Goal: Navigation & Orientation: Find specific page/section

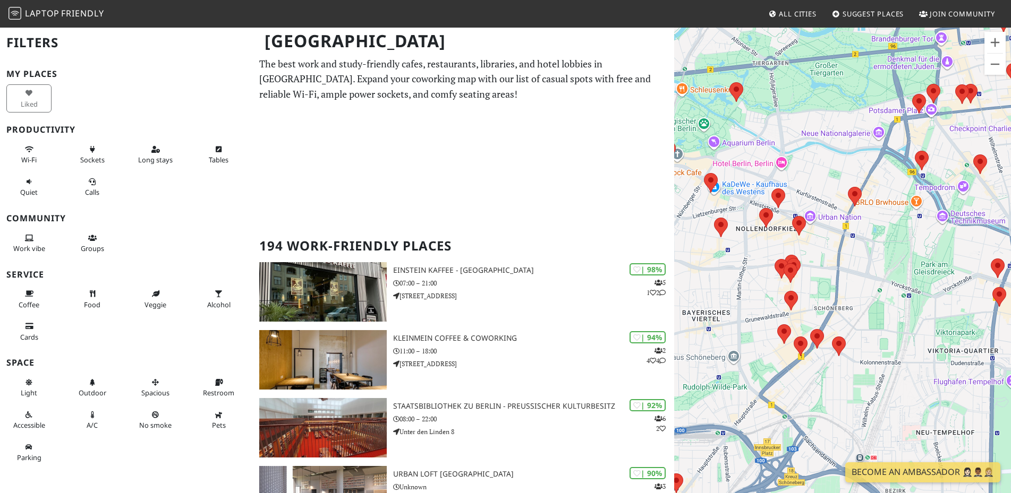
drag, startPoint x: 761, startPoint y: 350, endPoint x: 674, endPoint y: 307, distance: 97.4
click at [674, 307] on div "Um von einem Element zum anderen zu gelangen, drückst du die Pfeiltasten entspr…" at bounding box center [842, 273] width 337 height 493
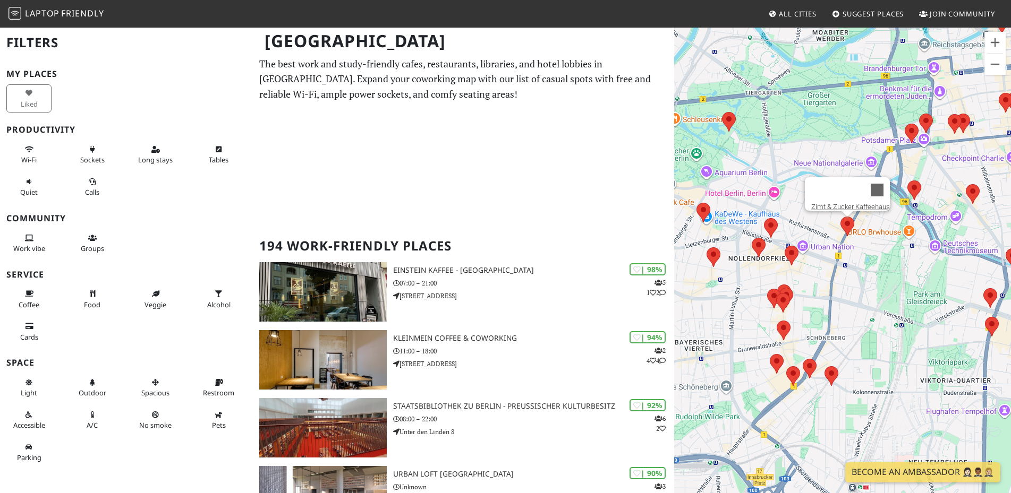
click at [840, 217] on area at bounding box center [840, 217] width 0 height 0
drag, startPoint x: 836, startPoint y: 195, endPoint x: 838, endPoint y: 200, distance: 5.7
click at [837, 196] on div at bounding box center [837, 189] width 53 height 25
click at [840, 203] on link "Zimt & Zucker Kaffeehaus" at bounding box center [850, 207] width 79 height 8
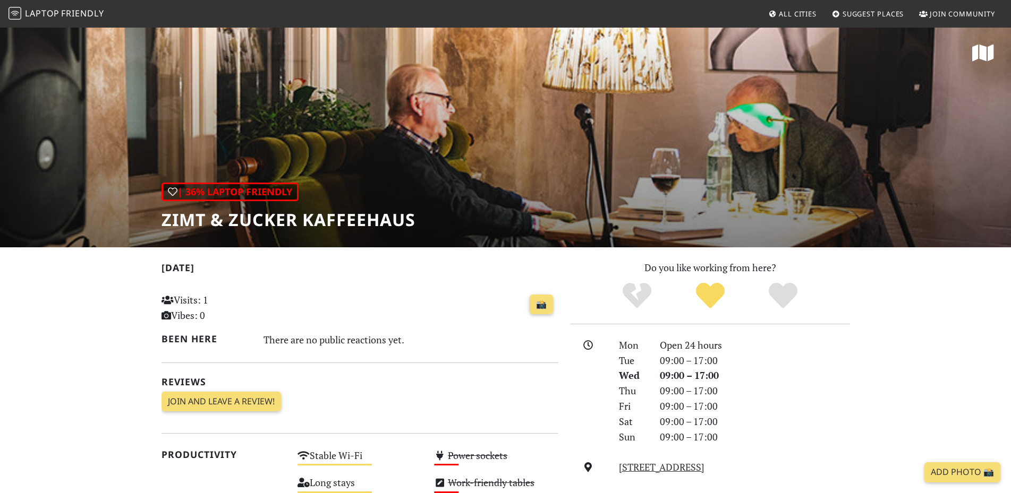
click at [372, 215] on h1 "Zimt & Zucker Kaffeehaus" at bounding box center [288, 220] width 254 height 20
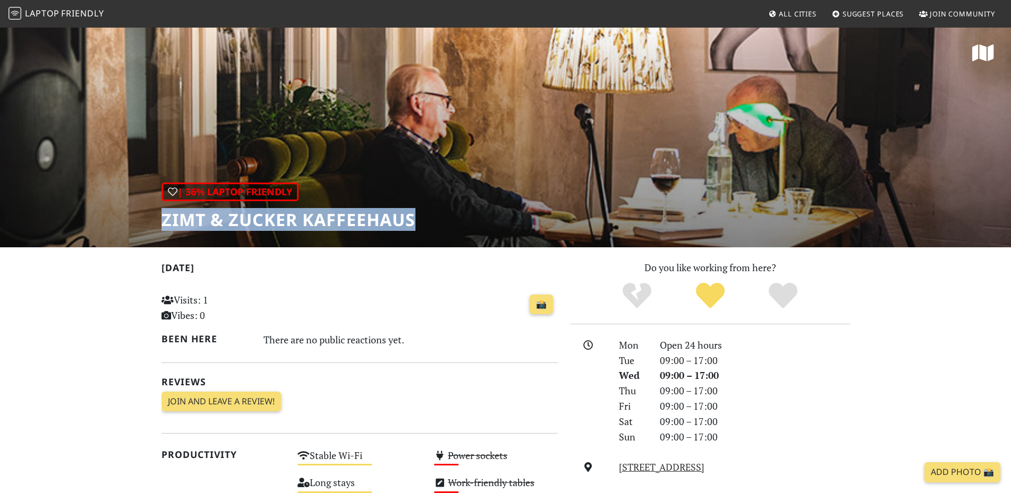
click at [372, 215] on h1 "Zimt & Zucker Kaffeehaus" at bounding box center [288, 220] width 254 height 20
copy div "Zimt & Zucker Kaffeehaus"
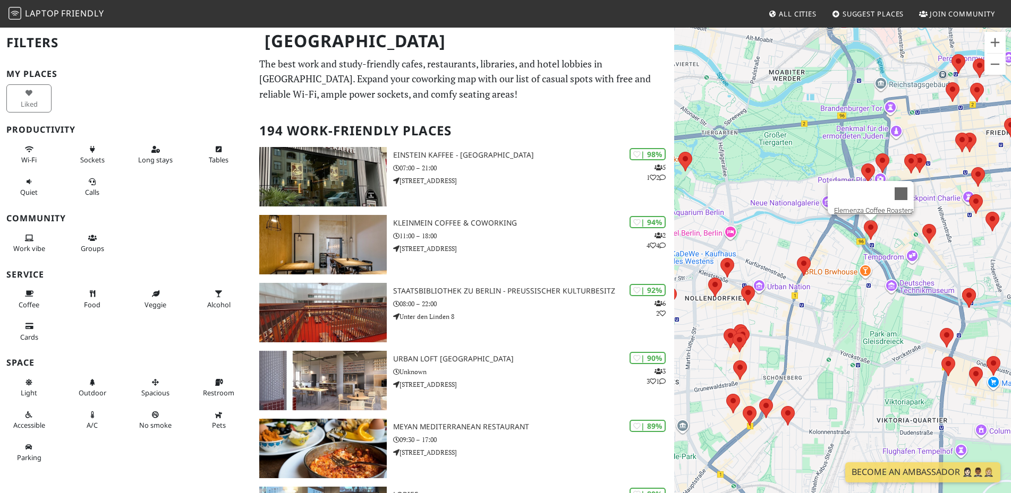
click at [863, 220] on area at bounding box center [863, 220] width 0 height 0
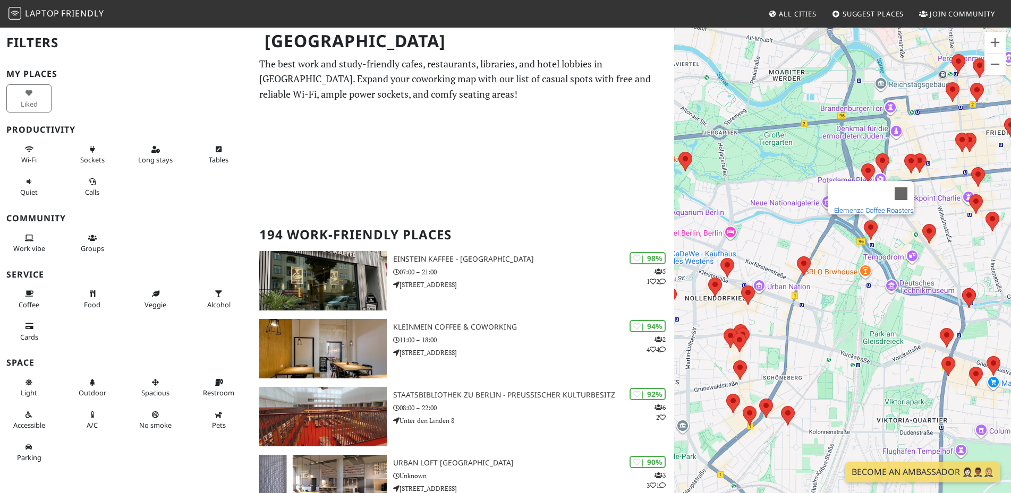
click at [834, 207] on link "Elemenza Coffee Roasters" at bounding box center [874, 211] width 80 height 8
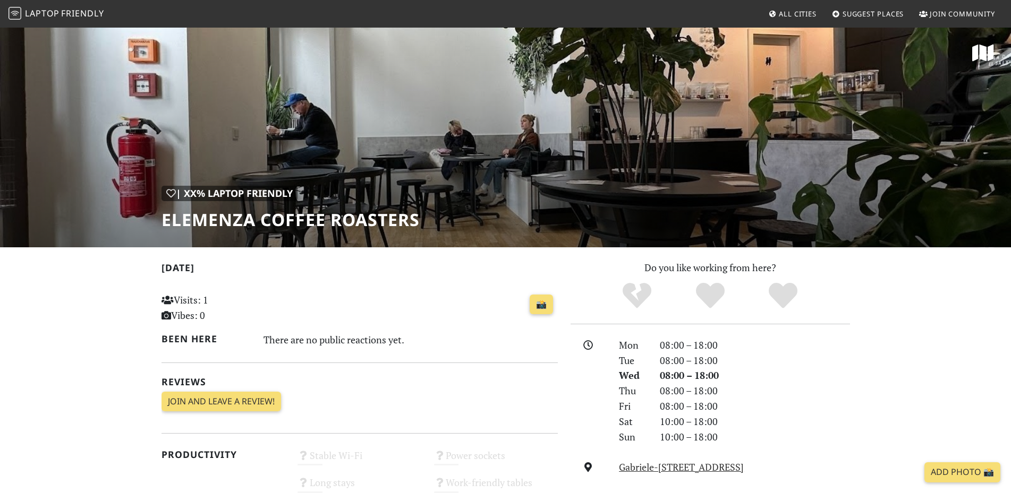
click at [373, 219] on h1 "Elemenza Coffee Roasters" at bounding box center [290, 220] width 258 height 20
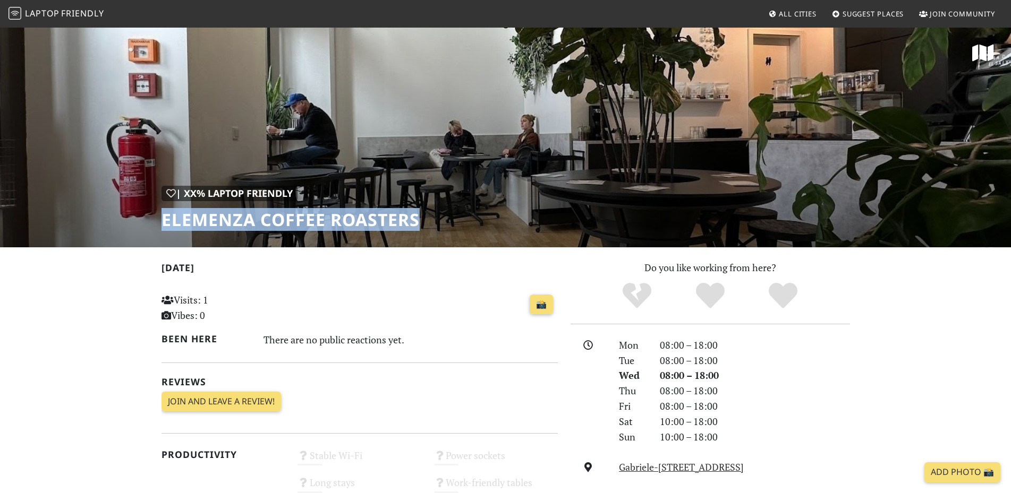
click at [374, 219] on h1 "Elemenza Coffee Roasters" at bounding box center [290, 220] width 258 height 20
copy div "Elemenza Coffee Roasters"
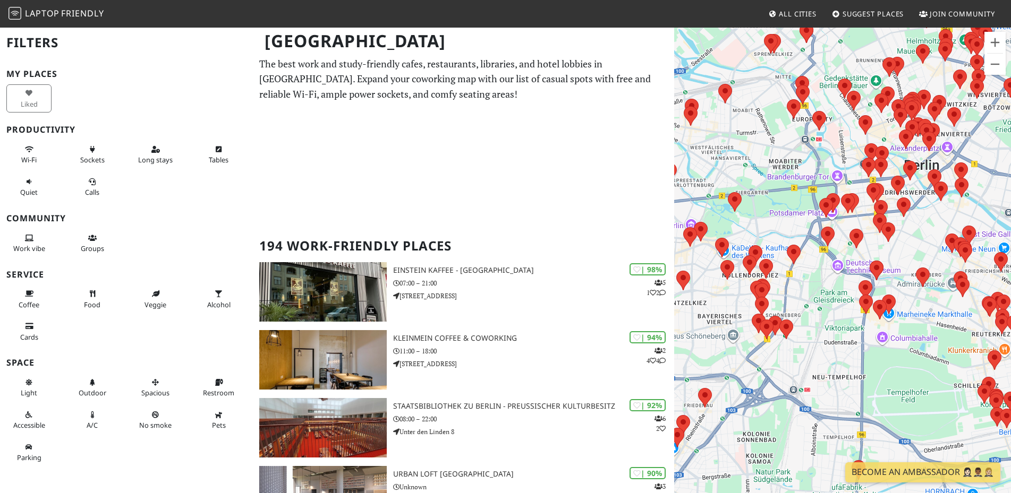
drag, startPoint x: 920, startPoint y: 247, endPoint x: 797, endPoint y: 191, distance: 135.0
click at [747, 181] on div "Um von einem Element zum anderen zu gelangen, drückst du die Pfeiltasten entspr…" at bounding box center [842, 273] width 337 height 493
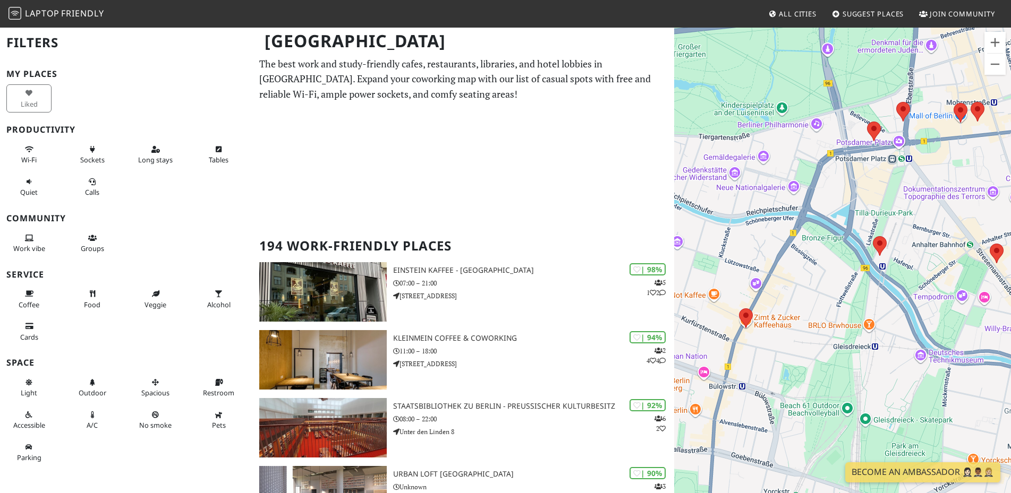
drag, startPoint x: 789, startPoint y: 304, endPoint x: 895, endPoint y: 227, distance: 131.5
click at [895, 227] on div "Um von einem Element zum anderen zu gelangen, drückst du die Pfeiltasten entspr…" at bounding box center [842, 273] width 337 height 493
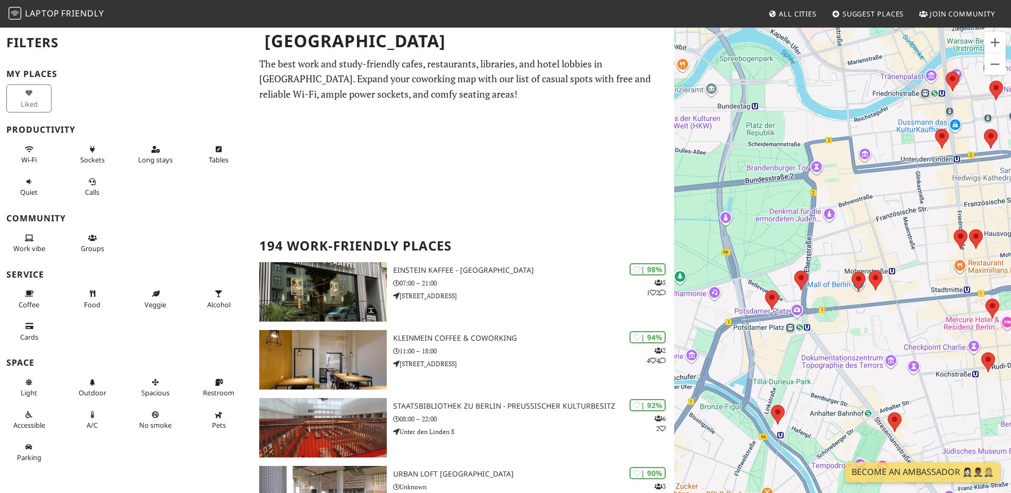
drag, startPoint x: 926, startPoint y: 195, endPoint x: 824, endPoint y: 366, distance: 199.1
click at [824, 366] on div "Um von einem Element zum anderen zu gelangen, drückst du die Pfeiltasten entspr…" at bounding box center [842, 273] width 337 height 493
click at [868, 271] on area at bounding box center [868, 271] width 0 height 0
click at [851, 272] on area at bounding box center [851, 272] width 0 height 0
click at [868, 271] on area at bounding box center [868, 271] width 0 height 0
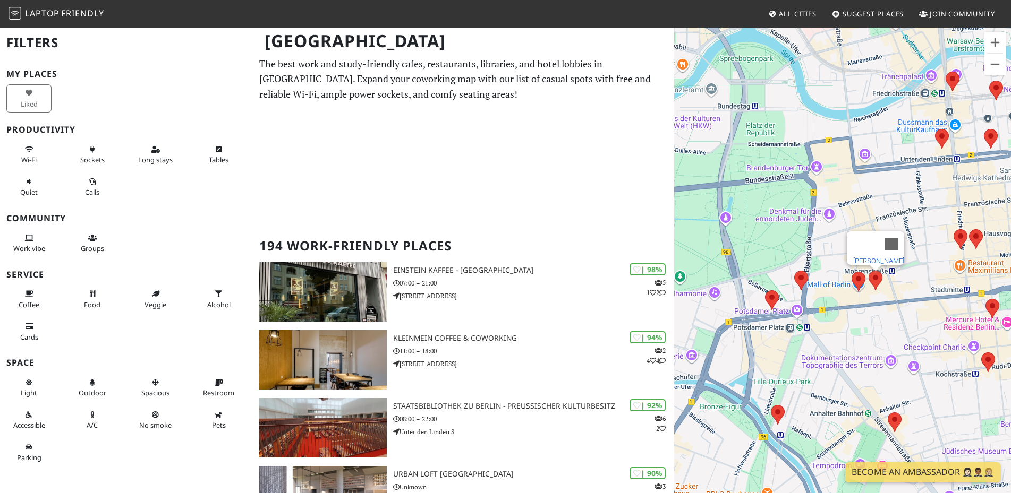
click at [866, 258] on link "[PERSON_NAME]" at bounding box center [878, 261] width 51 height 8
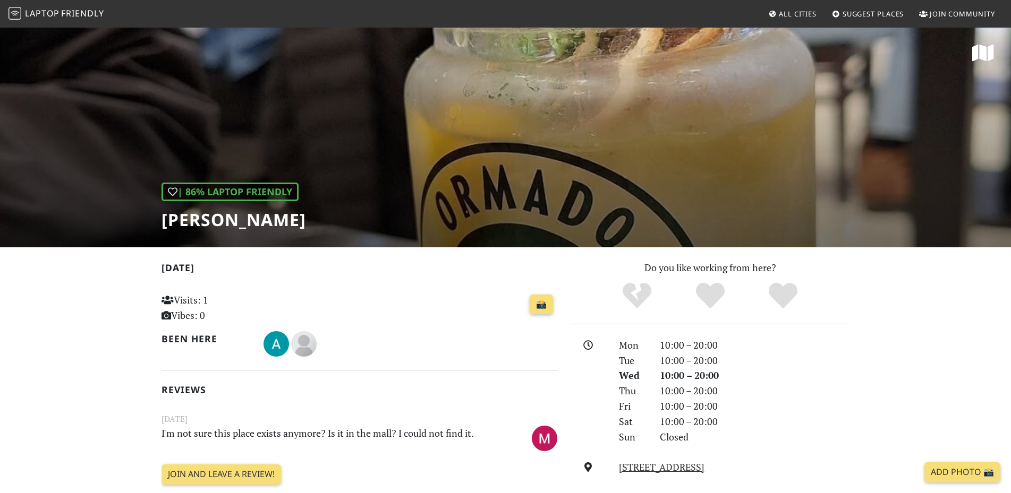
click at [279, 213] on h1 "[PERSON_NAME]" at bounding box center [233, 220] width 144 height 20
copy div "[PERSON_NAME]"
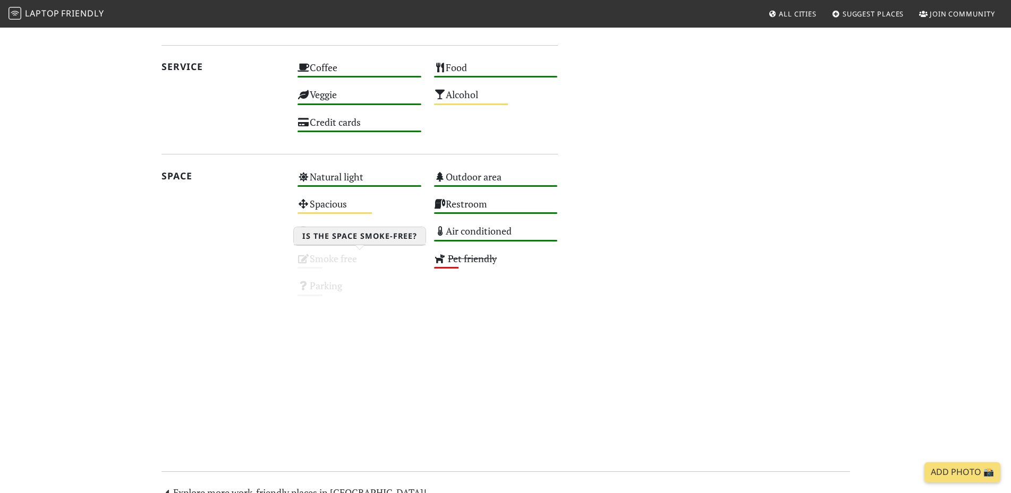
scroll to position [1058, 0]
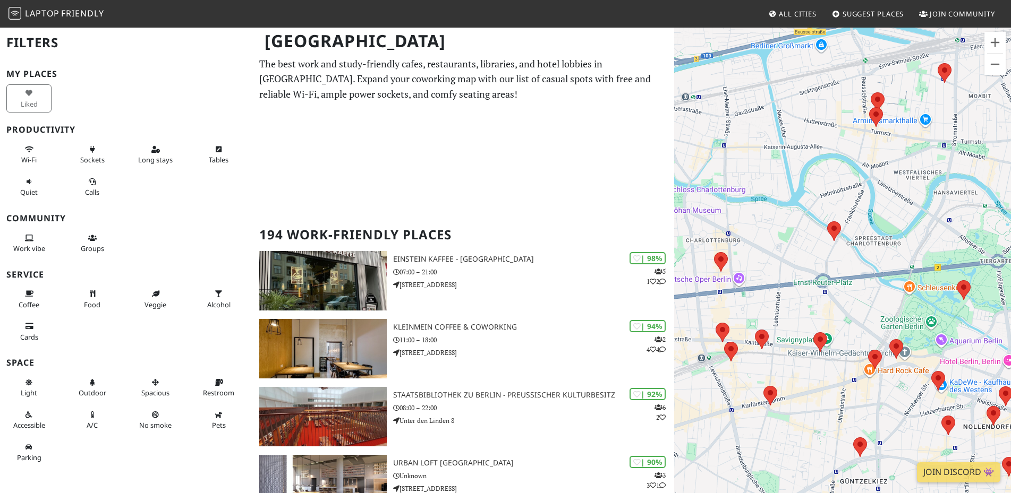
click at [25, 314] on div "Coffee" at bounding box center [31, 299] width 63 height 32
click at [33, 298] on button "Coffee" at bounding box center [28, 299] width 45 height 28
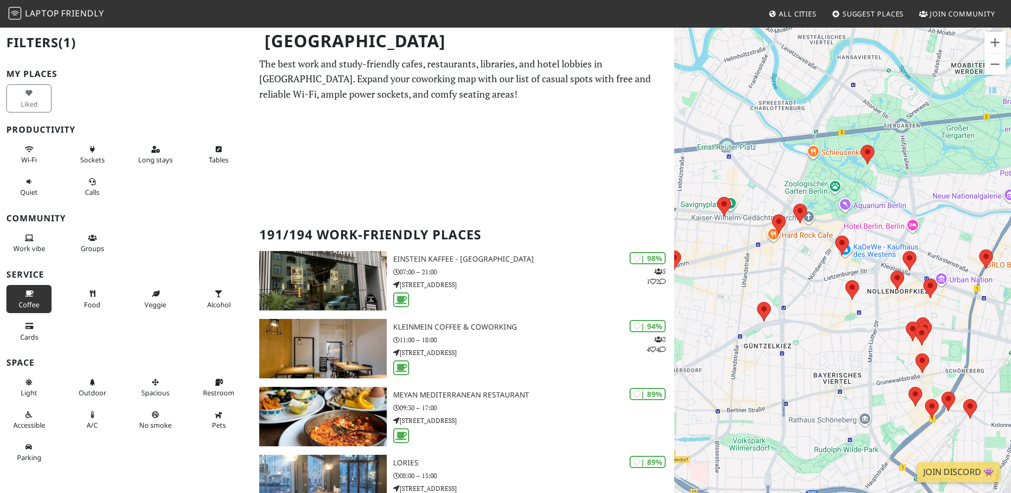
drag, startPoint x: 827, startPoint y: 257, endPoint x: 729, endPoint y: 129, distance: 161.8
click at [729, 129] on div "Um von einem Element zum anderen zu gelangen, drückst du die Pfeiltasten entspr…" at bounding box center [842, 273] width 337 height 493
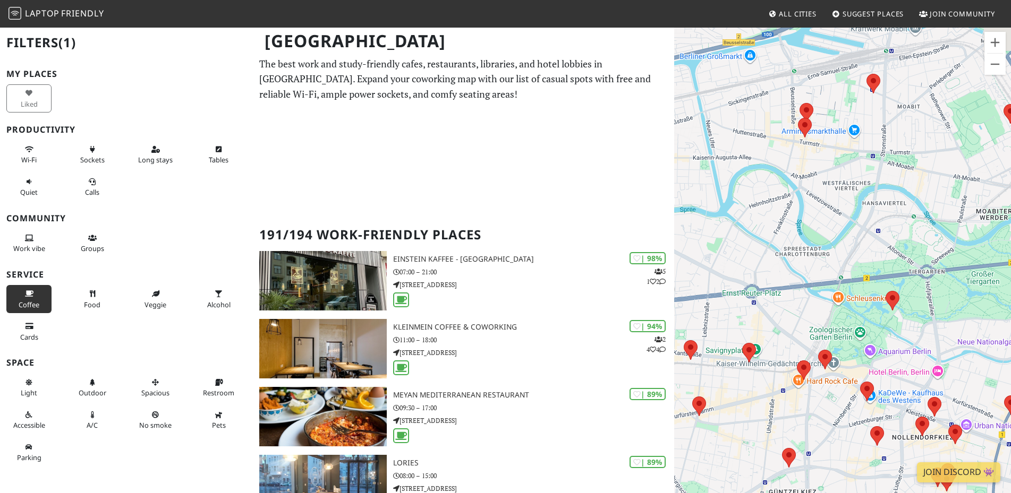
drag, startPoint x: 804, startPoint y: 336, endPoint x: 833, endPoint y: 459, distance: 127.1
click at [828, 484] on div "Um von einem Element zum anderen zu gelangen, drückst du die Pfeiltasten entspr…" at bounding box center [842, 273] width 337 height 493
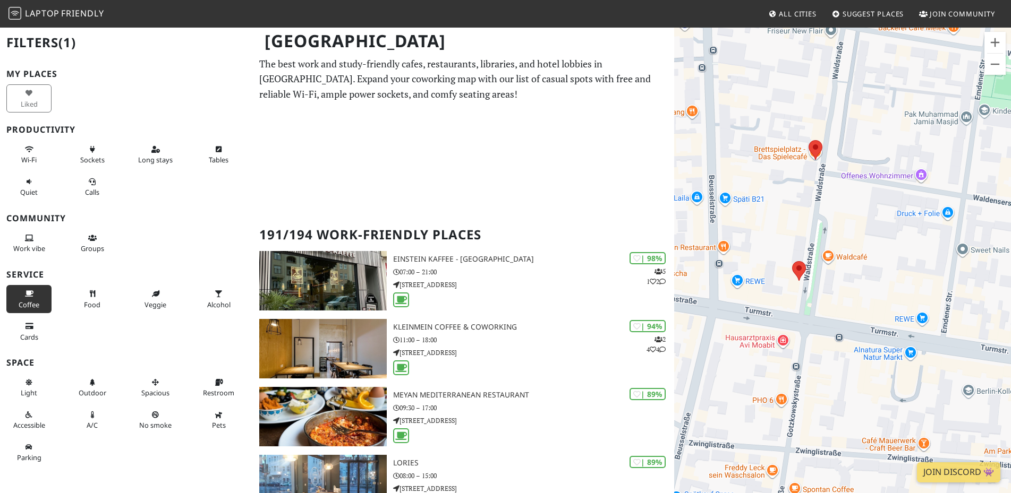
drag, startPoint x: 819, startPoint y: 204, endPoint x: 870, endPoint y: 187, distance: 53.9
click at [870, 187] on div "Um von einem Element zum anderen zu gelangen, drückst du die Pfeiltasten entspr…" at bounding box center [842, 273] width 337 height 493
click at [808, 140] on area at bounding box center [808, 140] width 0 height 0
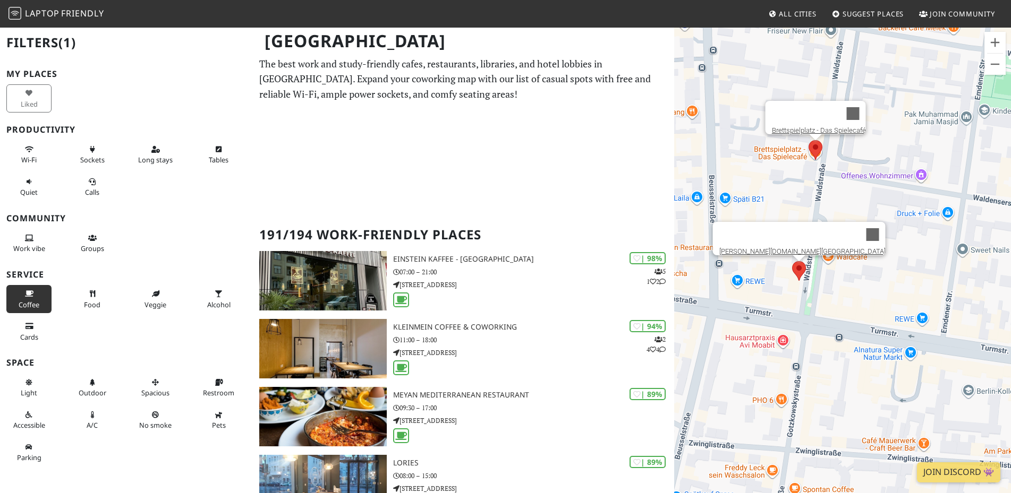
click at [792, 261] on area at bounding box center [792, 261] width 0 height 0
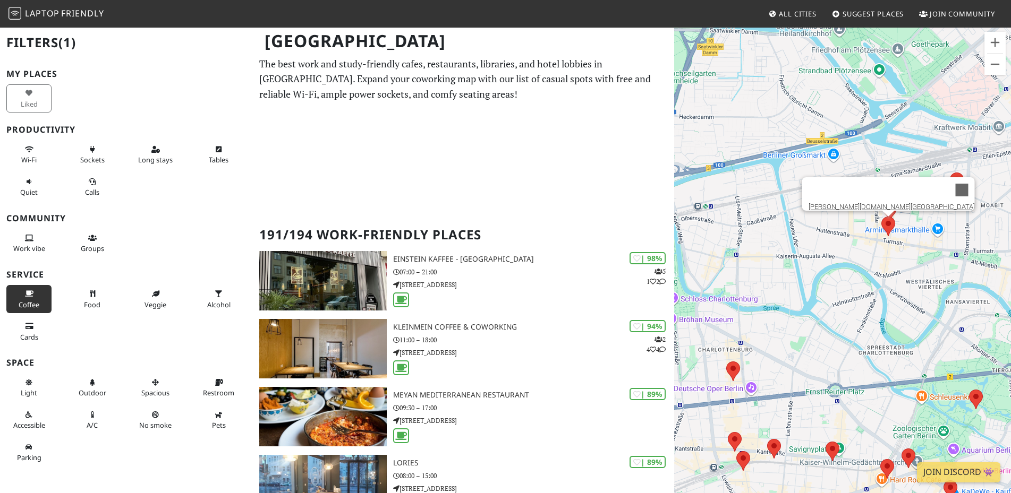
drag, startPoint x: 931, startPoint y: 331, endPoint x: 942, endPoint y: 264, distance: 67.7
click at [942, 264] on div "Um von einem Element zum anderen zu gelangen, drückst du die Pfeiltasten entspr…" at bounding box center [842, 273] width 337 height 493
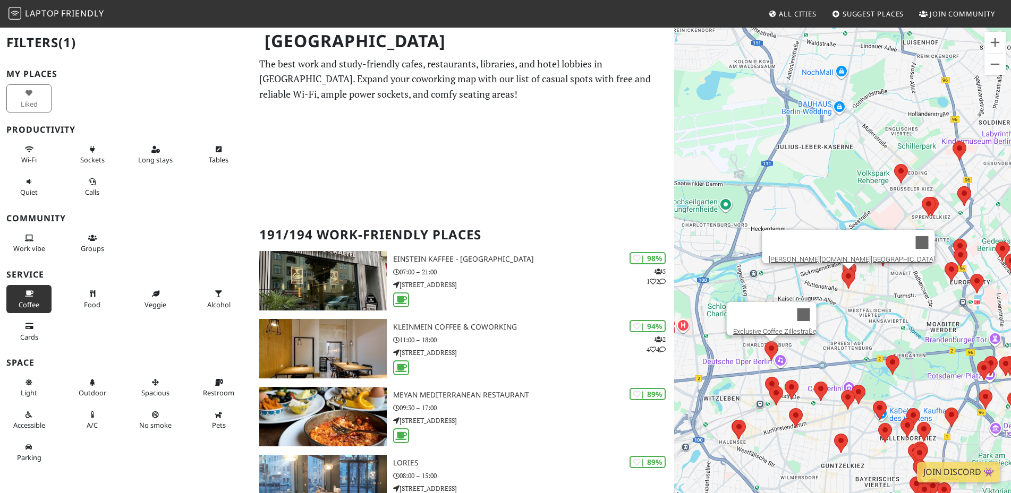
click at [764, 341] on area at bounding box center [764, 341] width 0 height 0
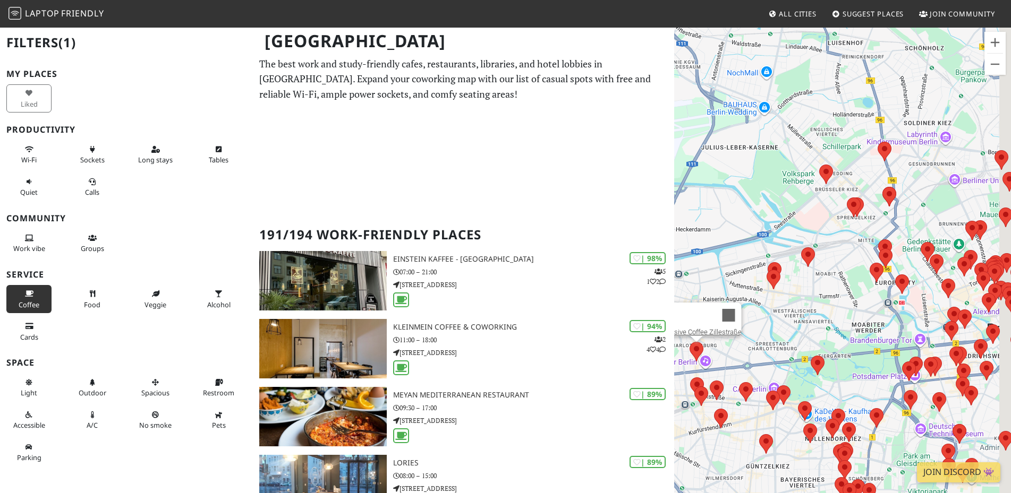
drag, startPoint x: 879, startPoint y: 339, endPoint x: 812, endPoint y: 318, distance: 70.0
click at [780, 339] on div "Um von einem Element zum anderen zu gelangen, drückst du die Pfeiltasten entspr…" at bounding box center [842, 273] width 337 height 493
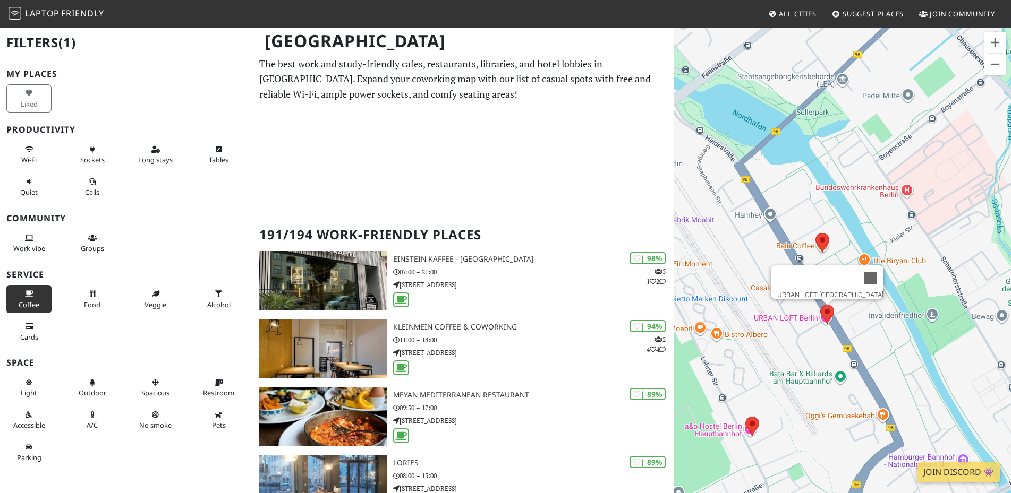
click at [820, 305] on area at bounding box center [820, 305] width 0 height 0
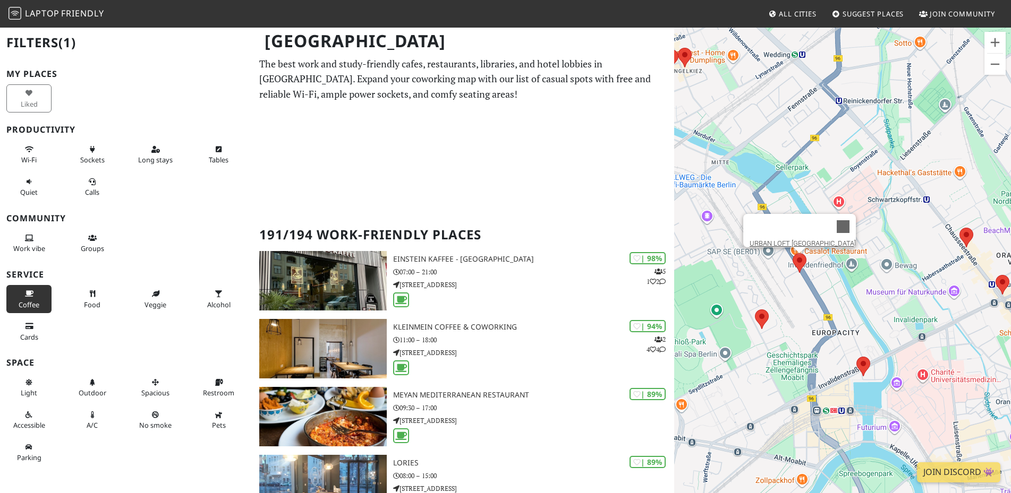
drag, startPoint x: 872, startPoint y: 179, endPoint x: 826, endPoint y: 137, distance: 62.8
click at [826, 135] on div "Um von einem Element zum anderen zu gelangen, drückst du die Pfeiltasten entspr…" at bounding box center [842, 273] width 337 height 493
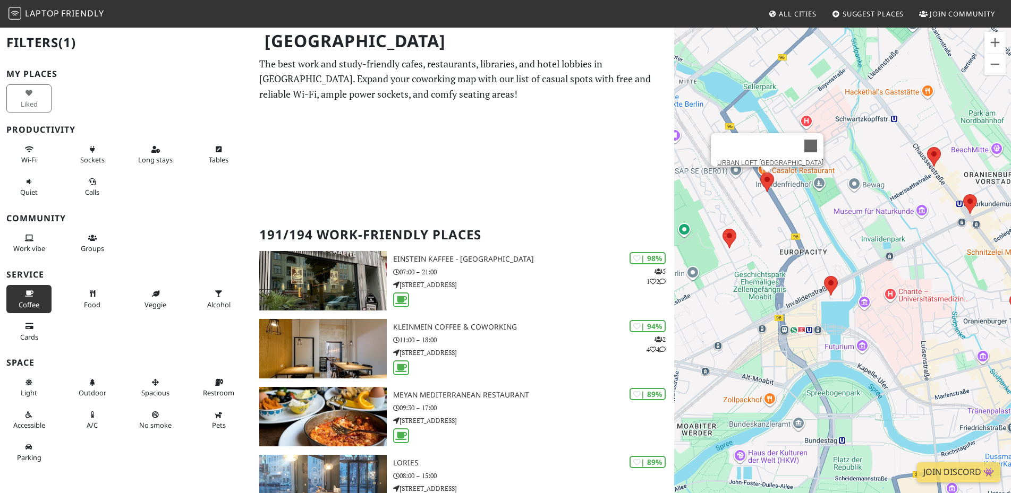
drag, startPoint x: 870, startPoint y: 302, endPoint x: 832, endPoint y: 191, distance: 118.1
click at [832, 191] on div "Um von einem Element zum anderen zu gelangen, drückst du die Pfeiltasten entspr…" at bounding box center [842, 273] width 337 height 493
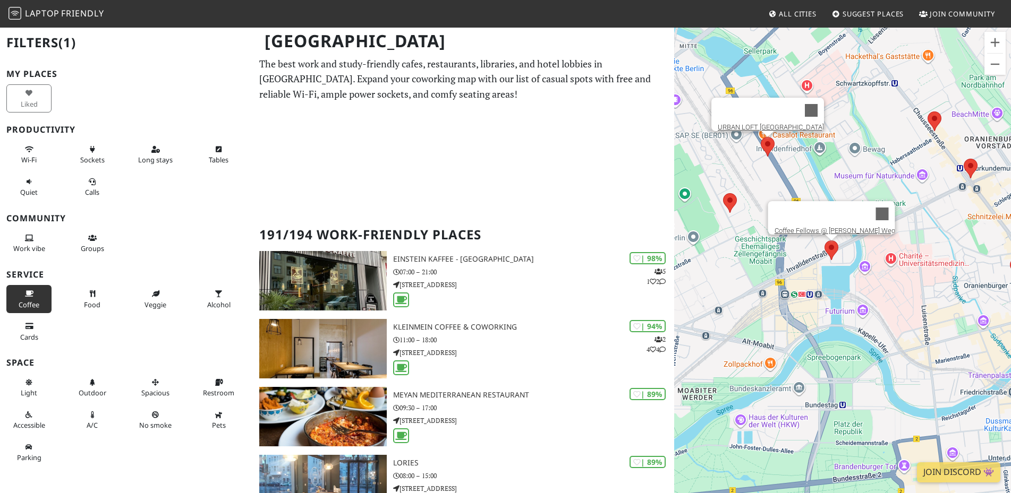
click at [824, 241] on area at bounding box center [824, 241] width 0 height 0
